Goal: Task Accomplishment & Management: Use online tool/utility

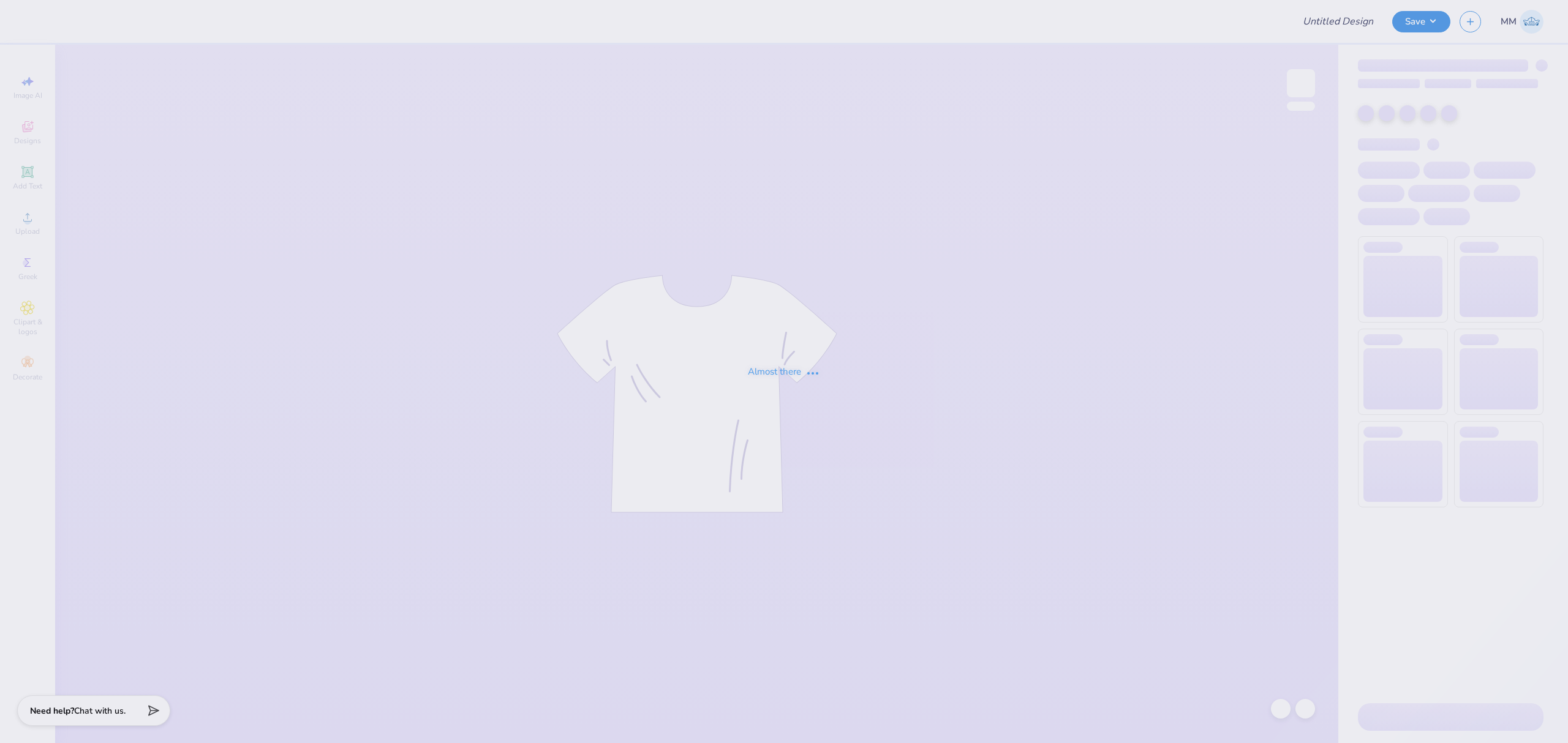
type input "isa merch 1"
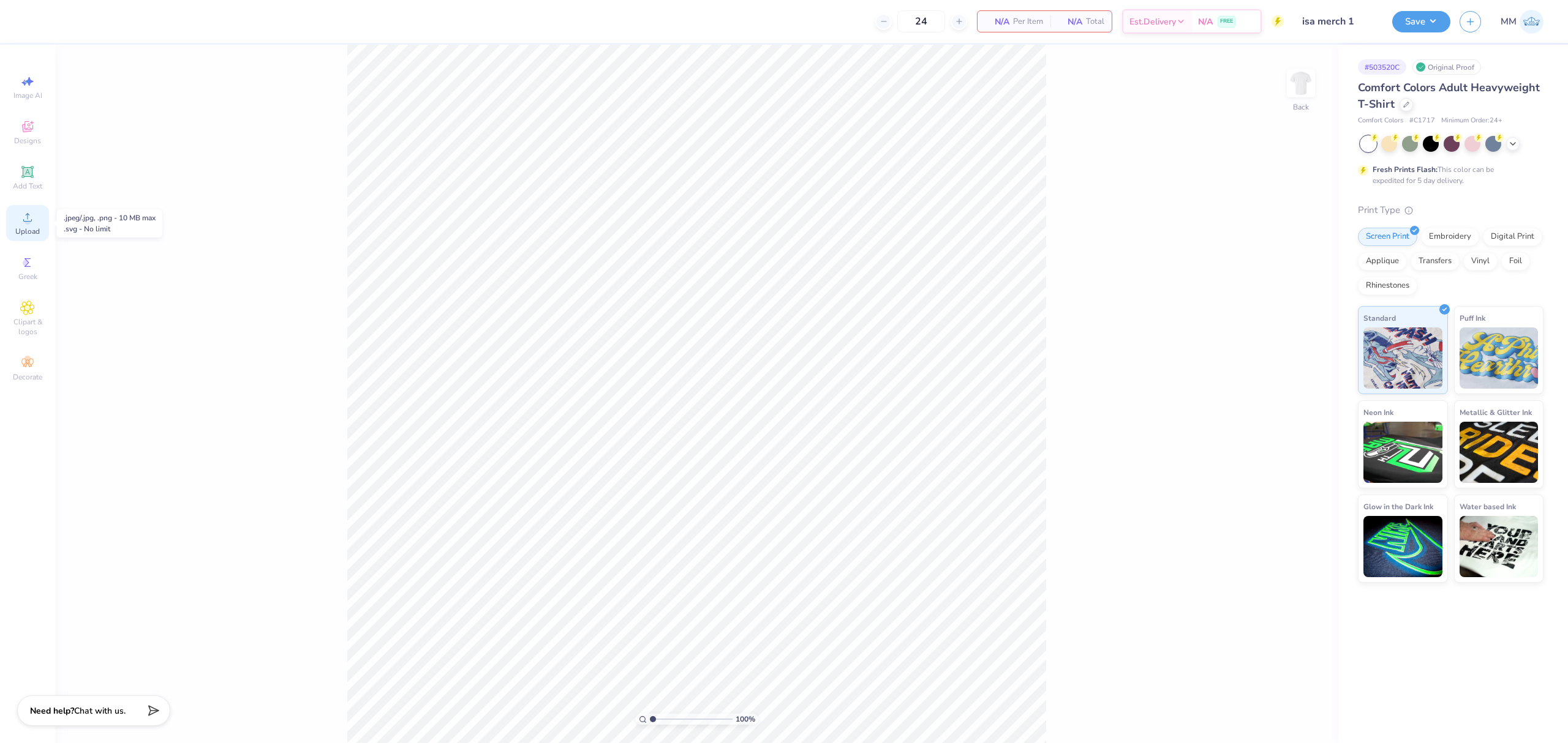
click at [25, 223] on circle at bounding box center [26, 220] width 7 height 7
click at [24, 219] on icon at bounding box center [27, 218] width 15 height 15
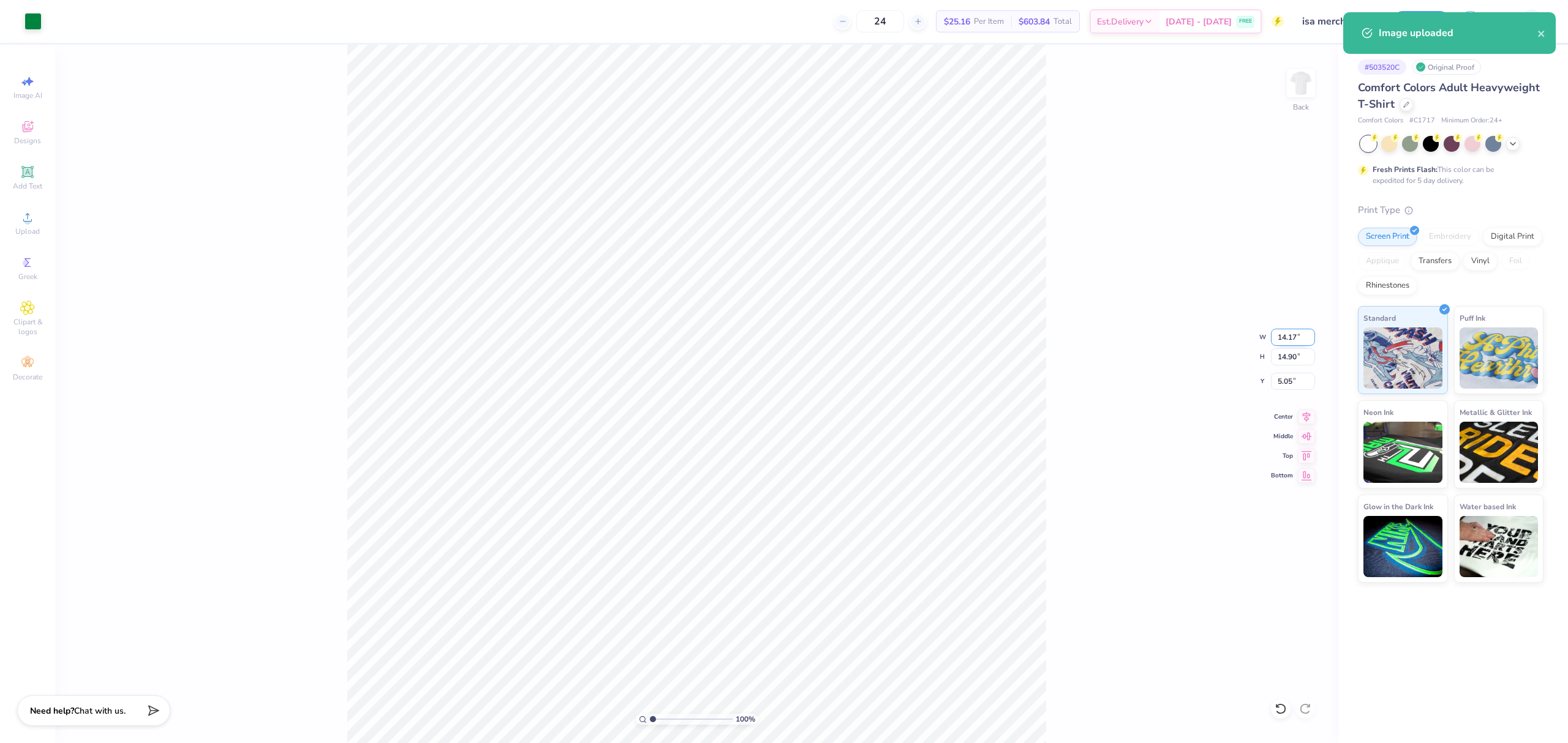
click at [1295, 331] on input "14.17" at bounding box center [1293, 337] width 44 height 17
type input "3.50"
type input "3.68"
type input "10.66"
click at [1283, 387] on input "3.00" at bounding box center [1293, 381] width 44 height 17
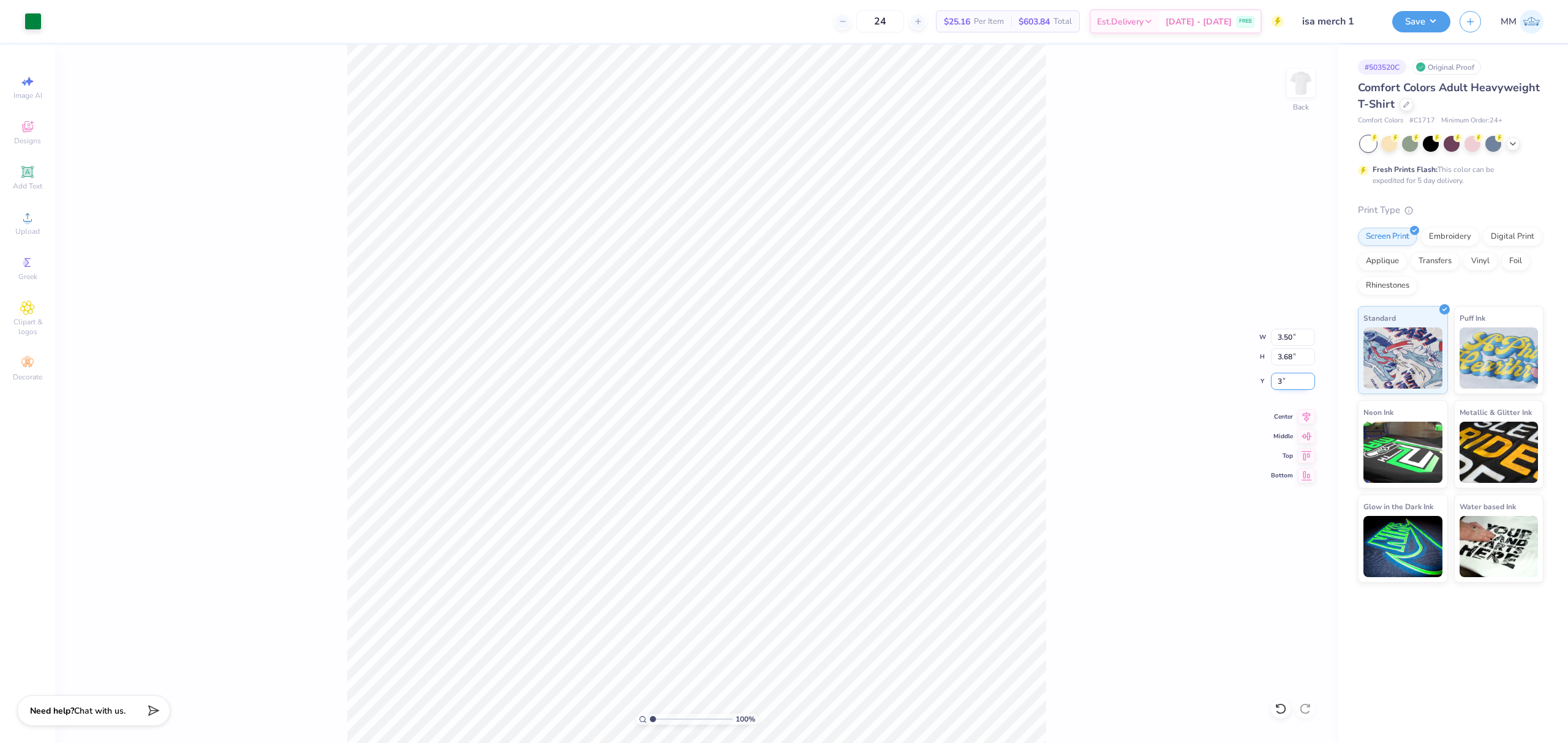
type input "3"
click at [1298, 79] on img at bounding box center [1300, 83] width 49 height 49
click at [27, 219] on circle at bounding box center [26, 220] width 7 height 7
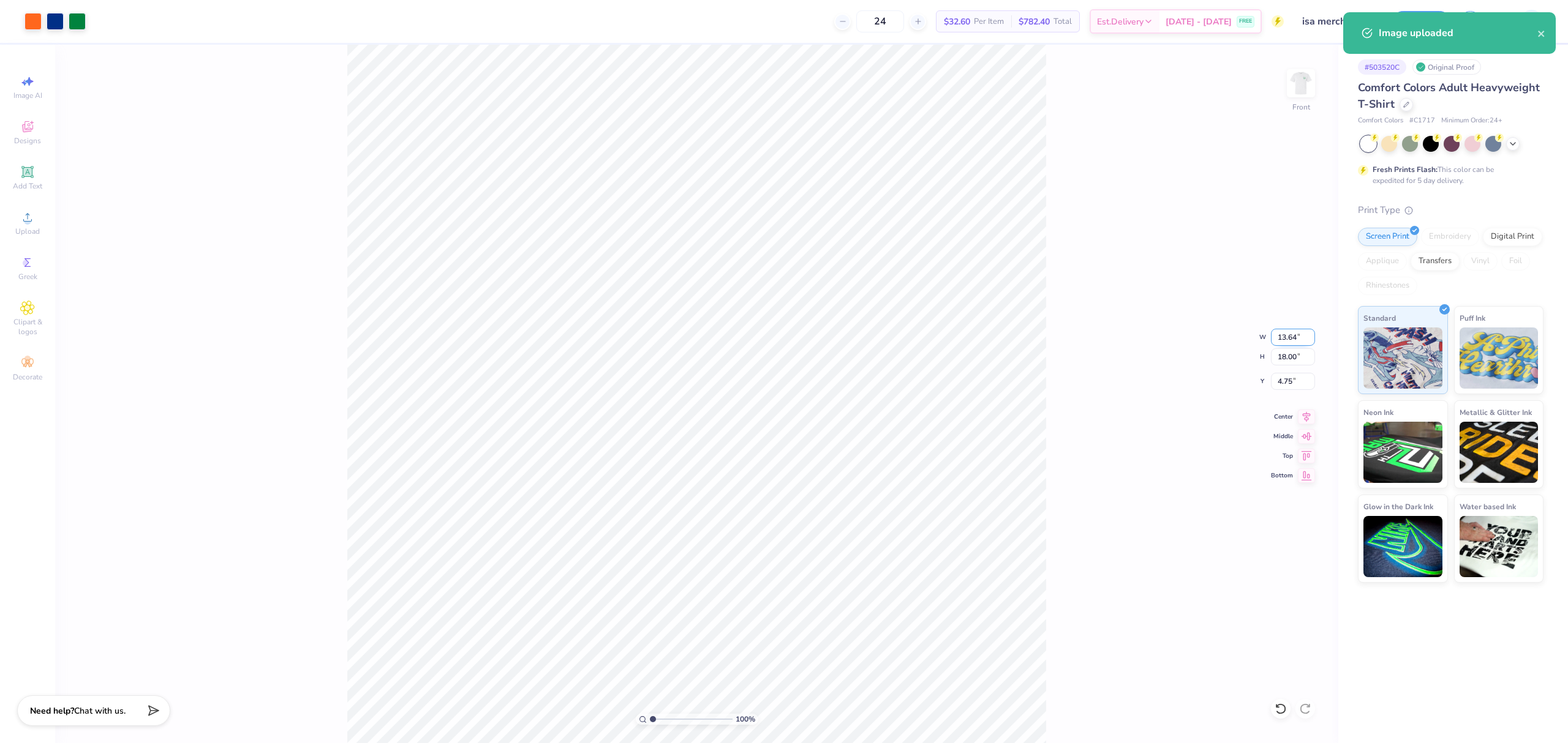
click at [1286, 338] on input "13.64" at bounding box center [1293, 337] width 44 height 17
click at [1285, 360] on input "18.00" at bounding box center [1293, 357] width 44 height 17
type input "15"
type input "11.37"
type input "15.00"
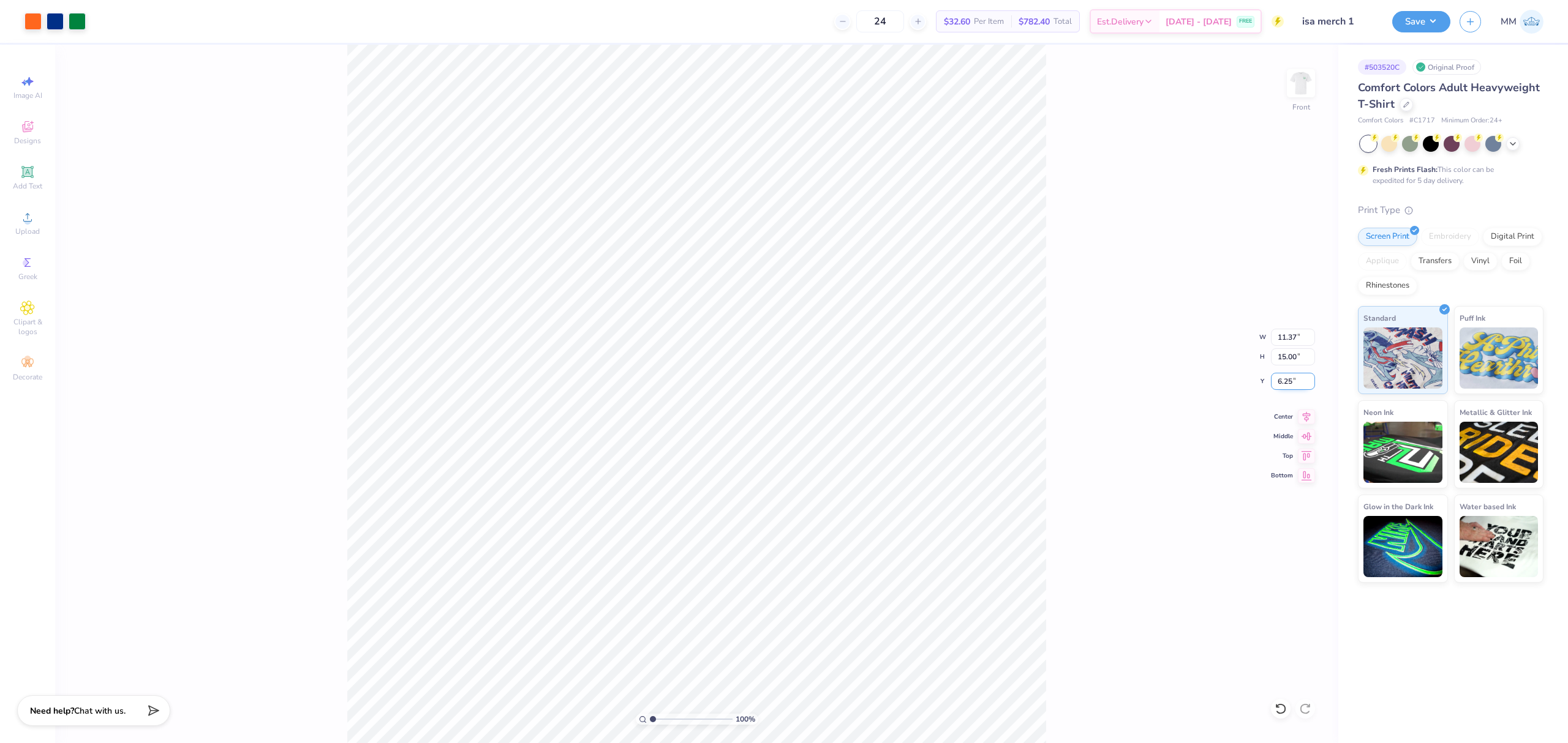
click at [1288, 380] on input "6.25" at bounding box center [1293, 381] width 44 height 17
type input "3.00"
click at [1079, 390] on div "100 % Front W 11.37 11.37 " H 15.00 15.00 " Y 3.00 3.00 " Center Middle Top Bot…" at bounding box center [696, 394] width 1283 height 699
click at [416, 272] on div "100 % Front" at bounding box center [696, 394] width 1283 height 699
click at [21, 235] on span "Upload" at bounding box center [27, 231] width 24 height 9
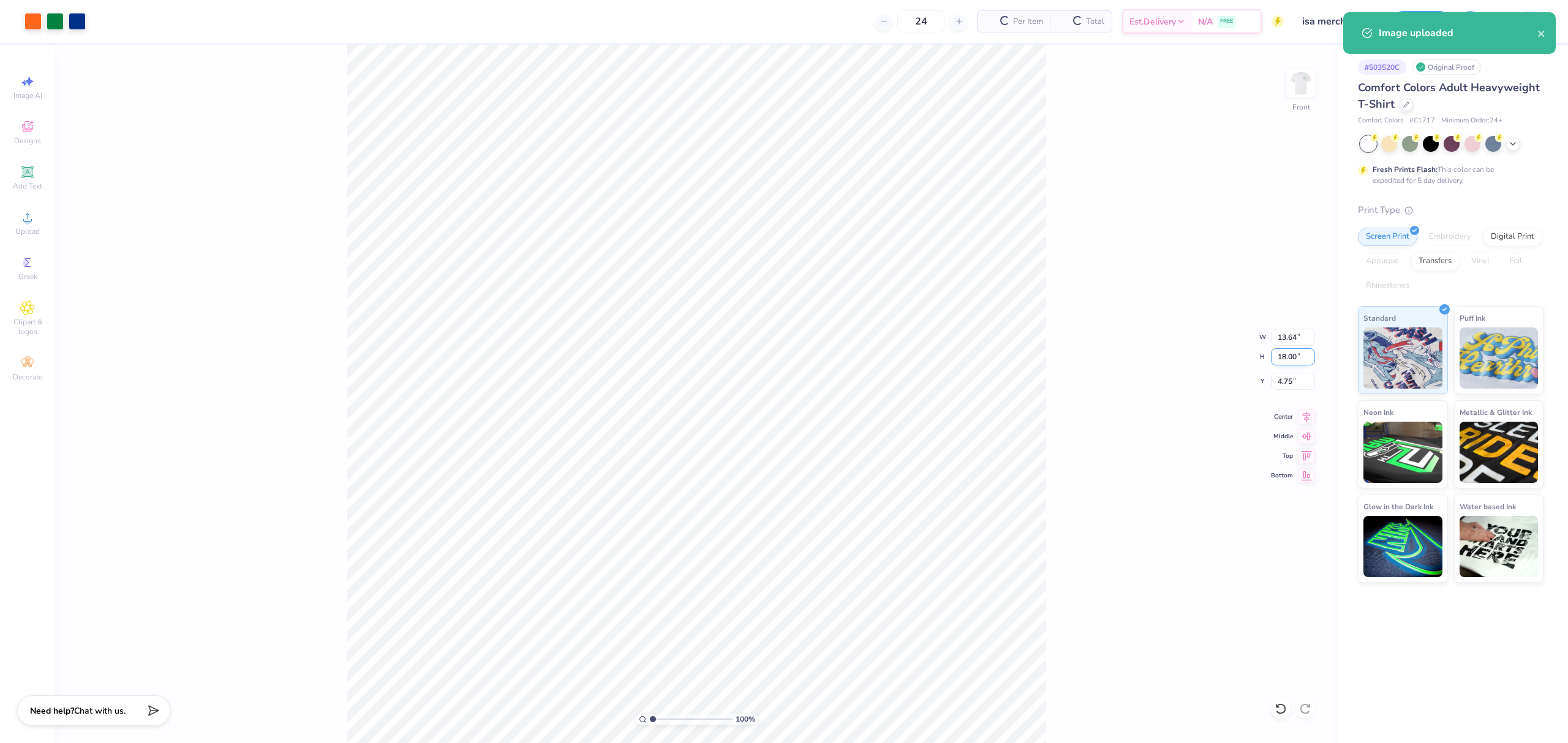
click at [1280, 358] on input "18.00" at bounding box center [1293, 357] width 44 height 17
type input "15"
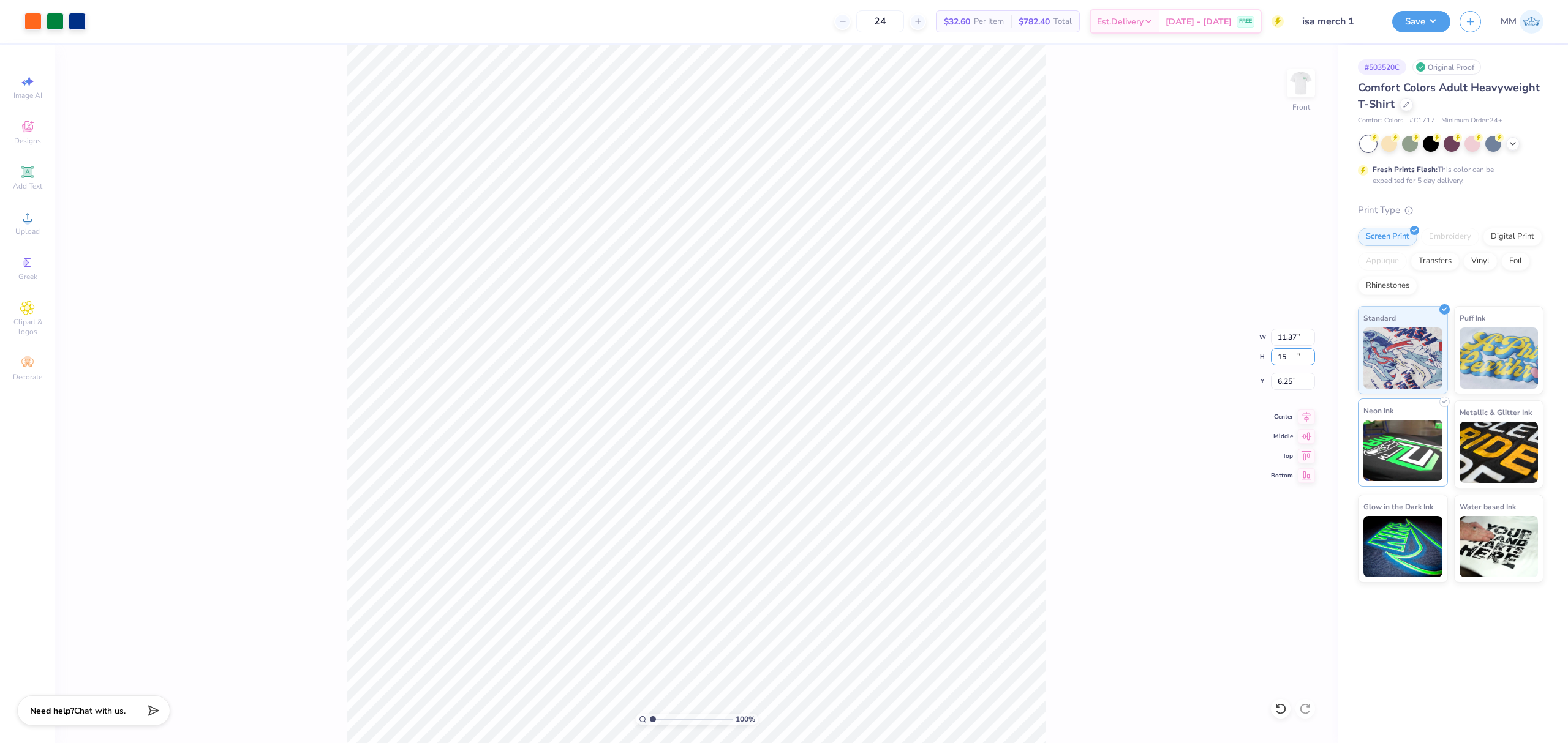
type input "11.37"
type input "15.00"
click at [1294, 388] on input "6.25" at bounding box center [1293, 381] width 44 height 17
type input "3.00"
click at [1314, 419] on icon at bounding box center [1306, 415] width 17 height 15
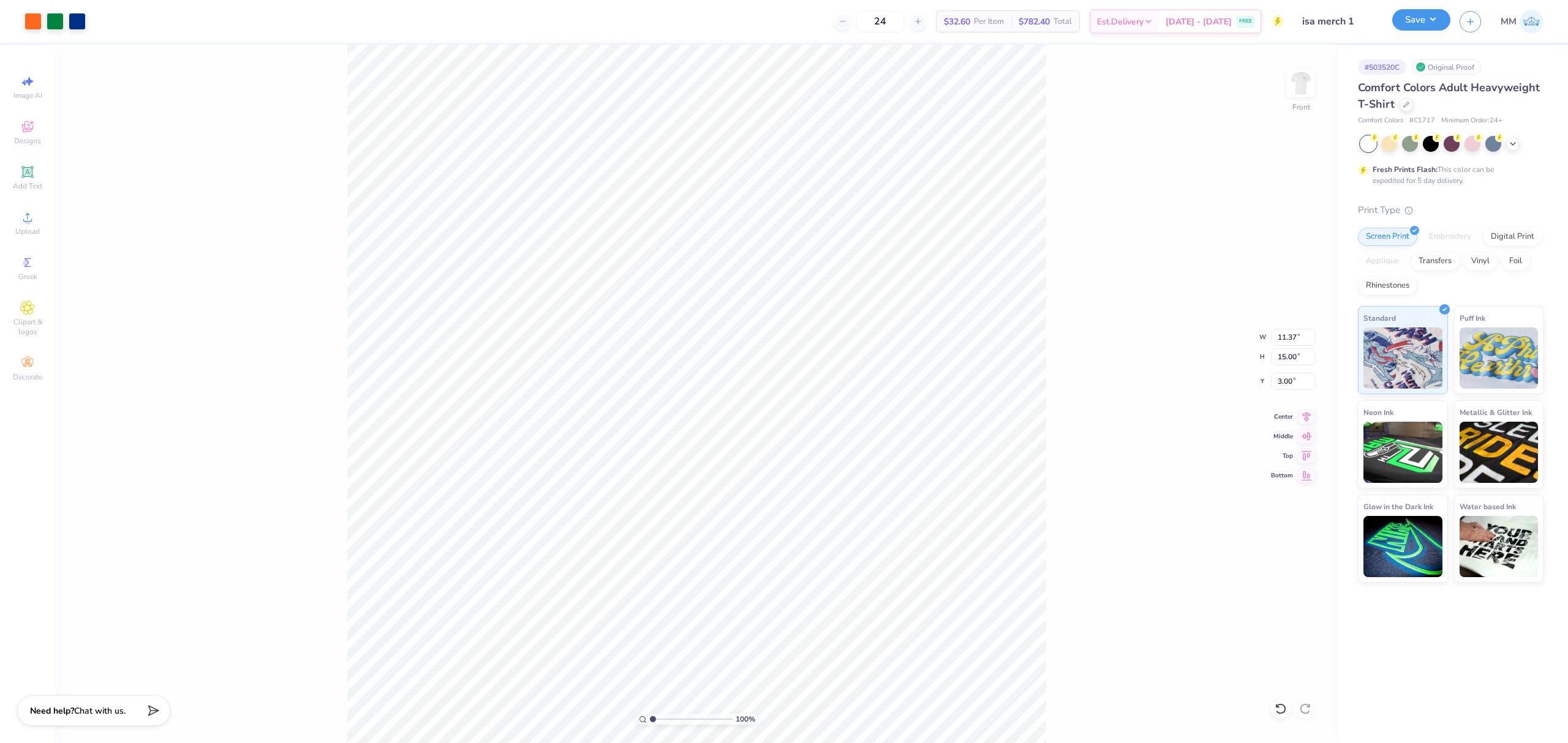
click at [1406, 17] on button "Save" at bounding box center [1421, 20] width 58 height 22
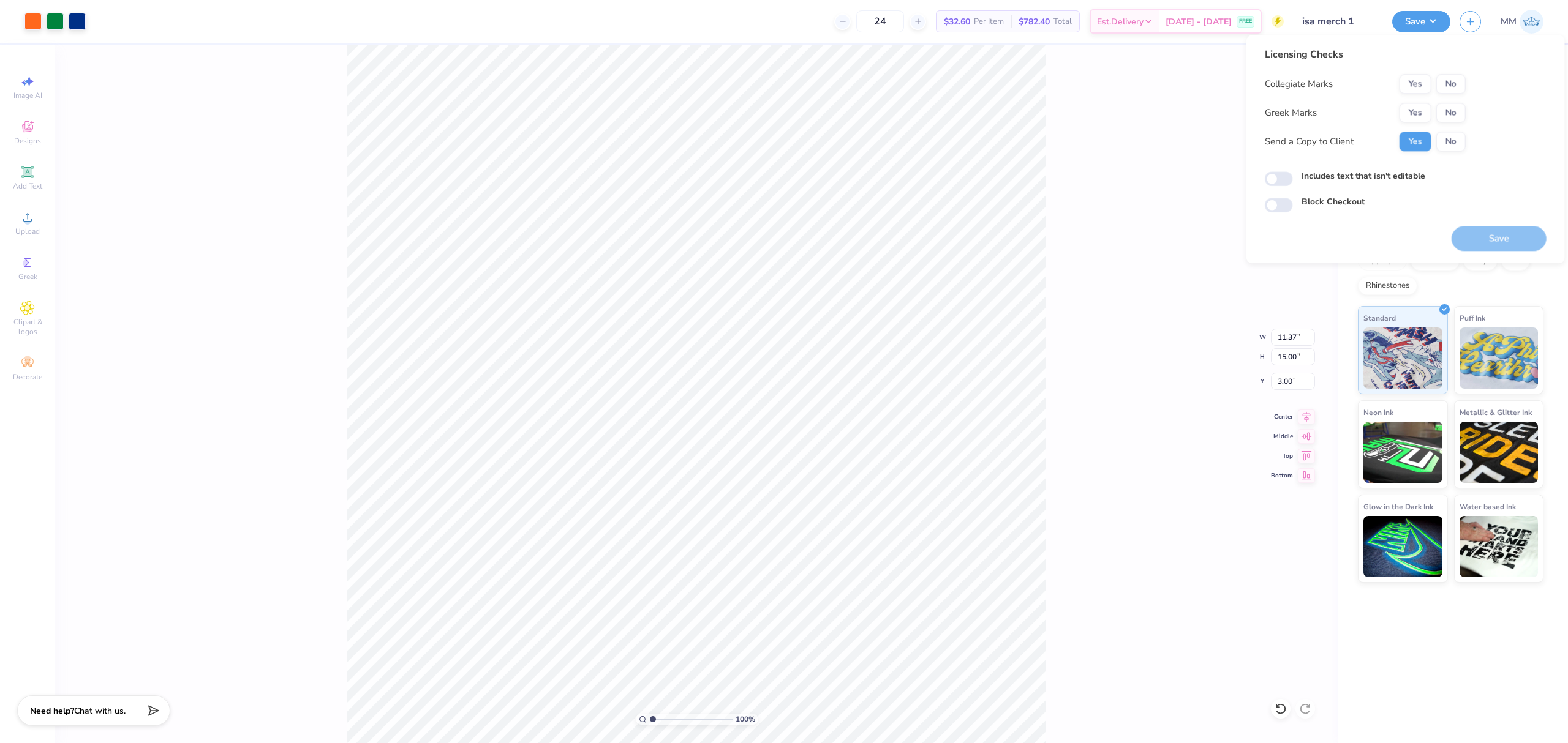
click at [1447, 82] on button "No" at bounding box center [1450, 84] width 29 height 20
click at [1445, 113] on button "No" at bounding box center [1450, 112] width 29 height 20
drag, startPoint x: 1393, startPoint y: 176, endPoint x: 1458, endPoint y: 229, distance: 83.9
click at [1394, 177] on label "Includes text that isn't editable" at bounding box center [1363, 176] width 123 height 13
click at [1293, 177] on input "Includes text that isn't editable" at bounding box center [1279, 180] width 28 height 15
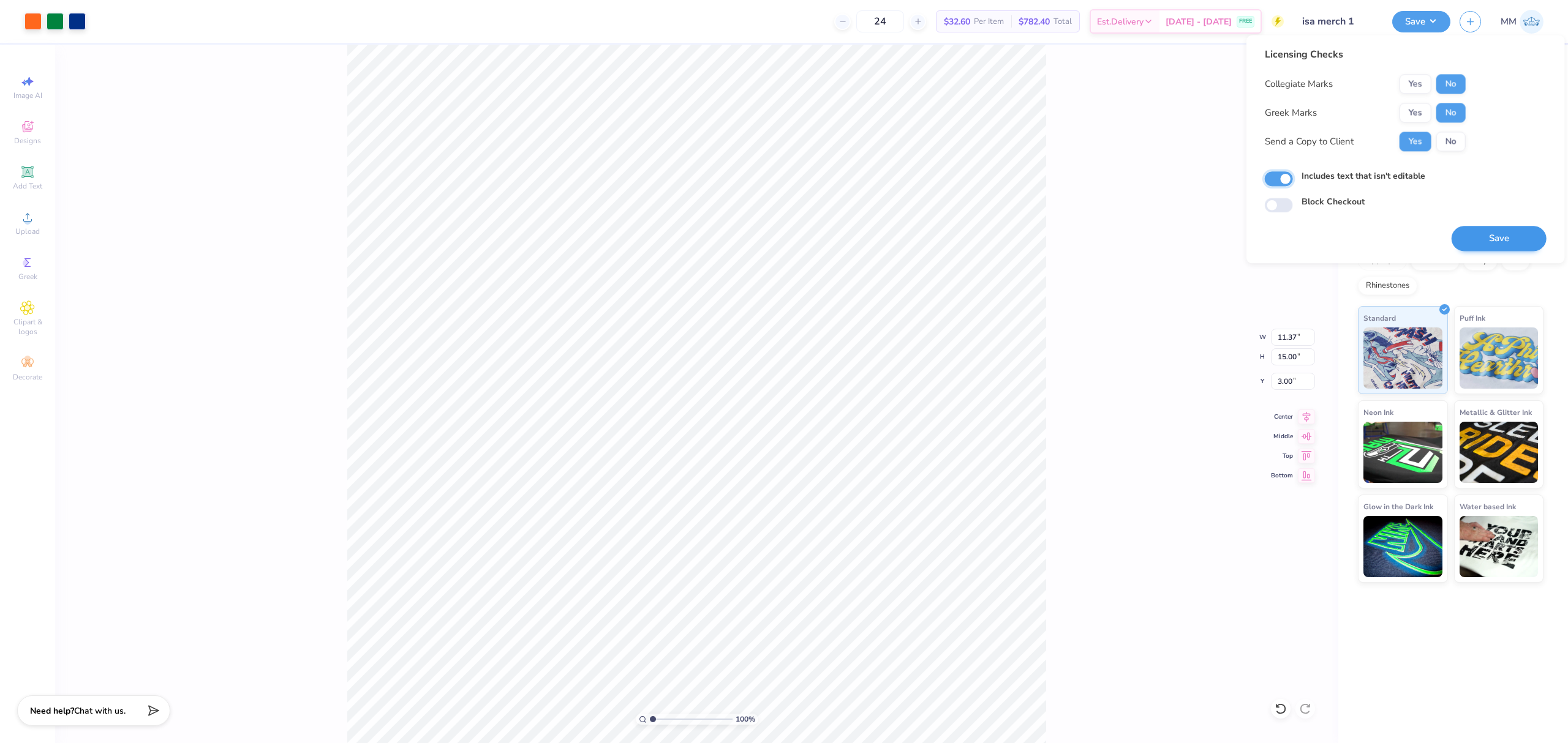
checkbox input "true"
click at [1470, 235] on button "Save" at bounding box center [1498, 238] width 95 height 25
